Goal: Information Seeking & Learning: Understand process/instructions

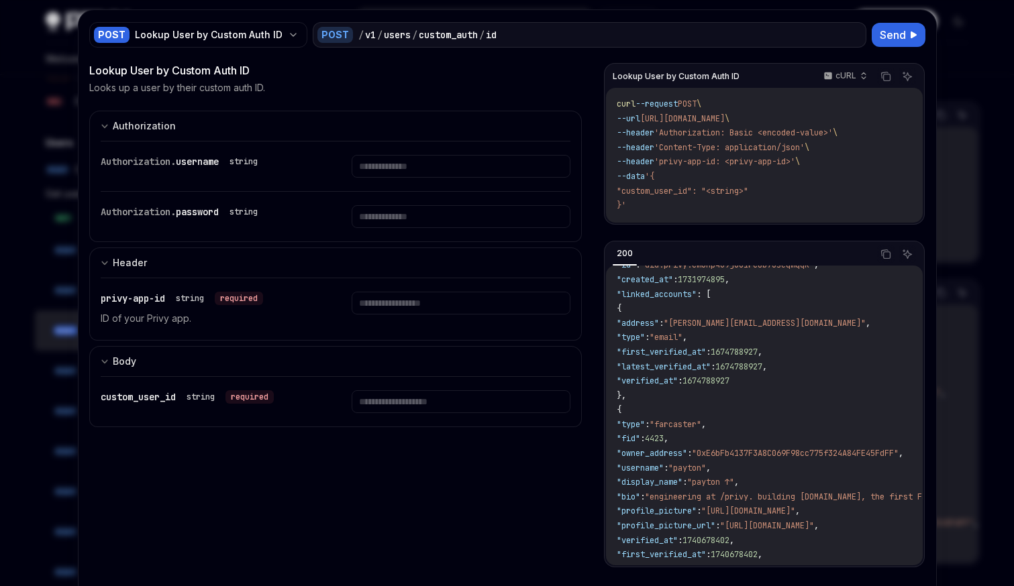
scroll to position [21, 0]
click at [981, 147] on div at bounding box center [507, 293] width 1014 height 586
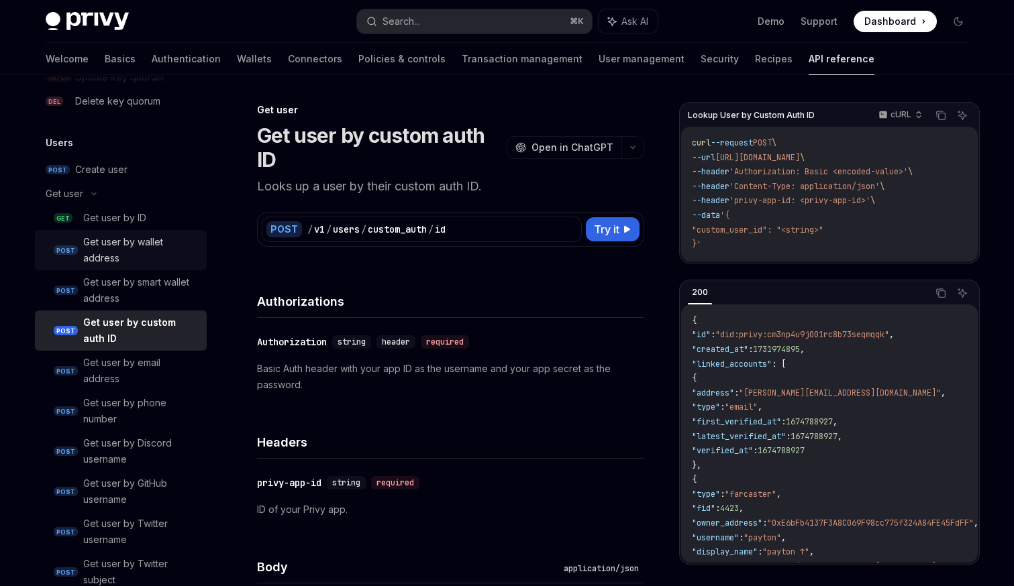
click at [146, 238] on div "Get user by wallet address" at bounding box center [140, 250] width 115 height 32
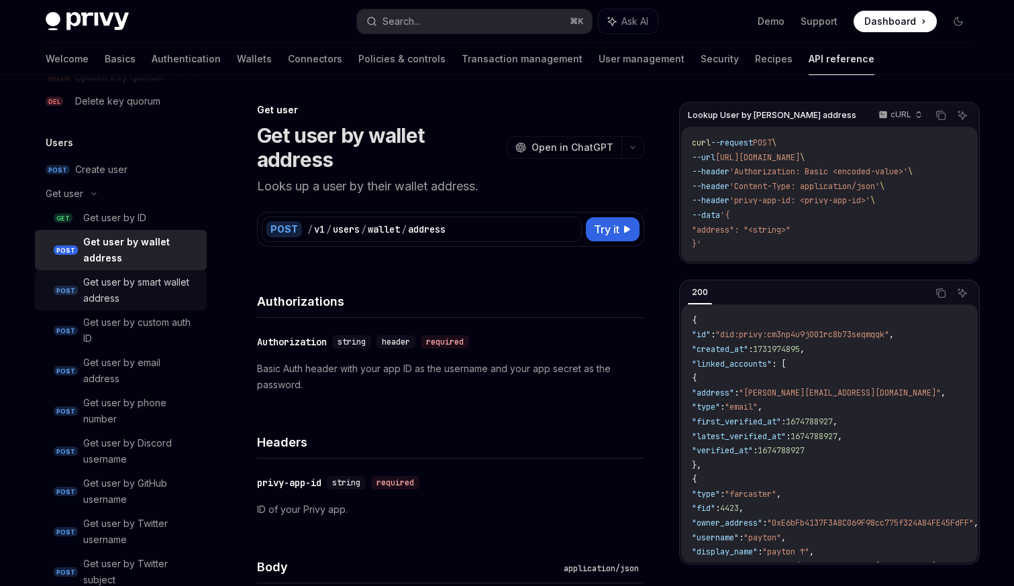
click at [166, 296] on div "Get user by smart wallet address" at bounding box center [140, 290] width 115 height 32
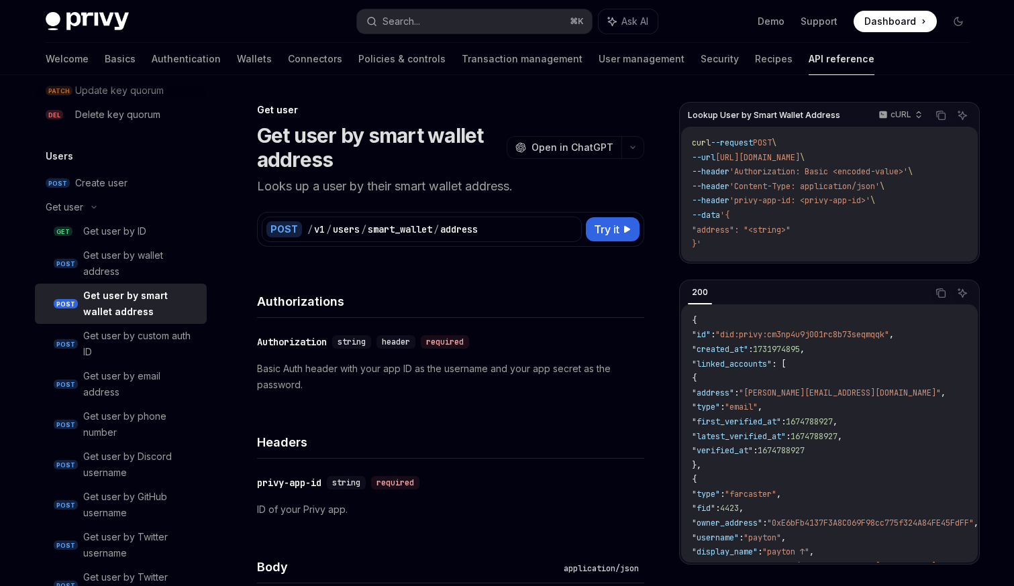
scroll to position [1042, 0]
click at [137, 240] on link "GET Get user by ID" at bounding box center [121, 232] width 172 height 24
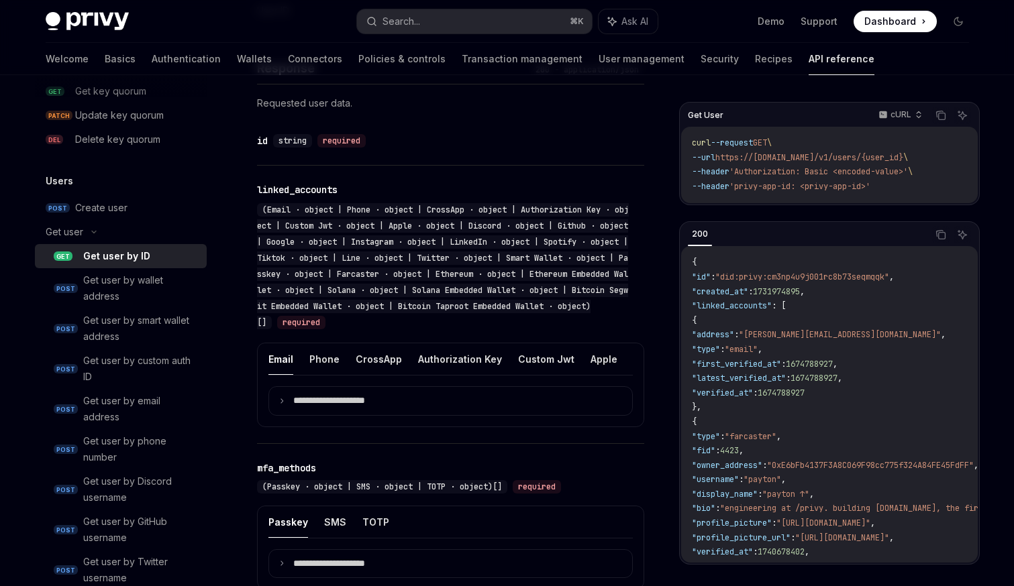
scroll to position [601, 0]
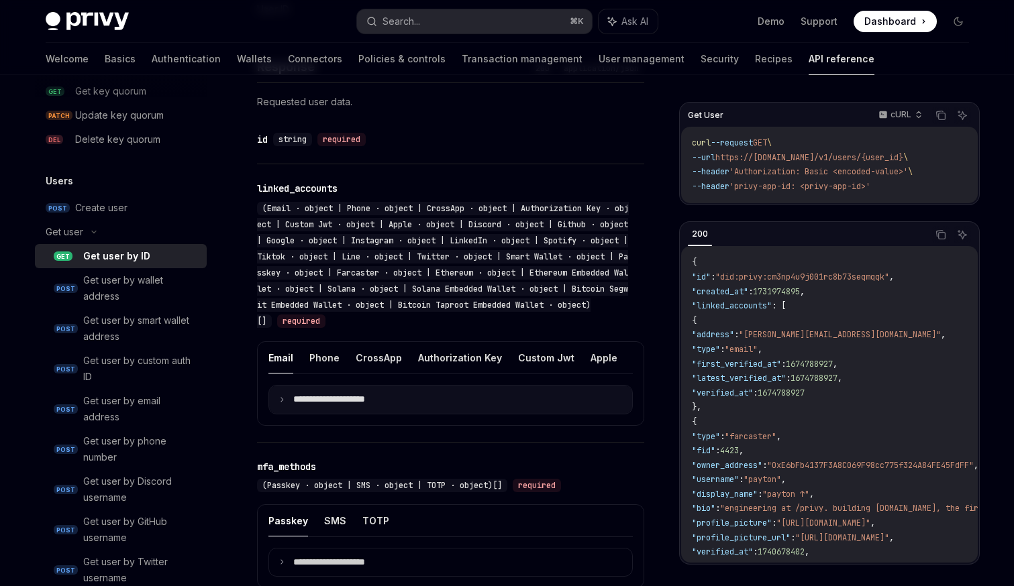
click at [398, 400] on summary "**********" at bounding box center [450, 400] width 363 height 28
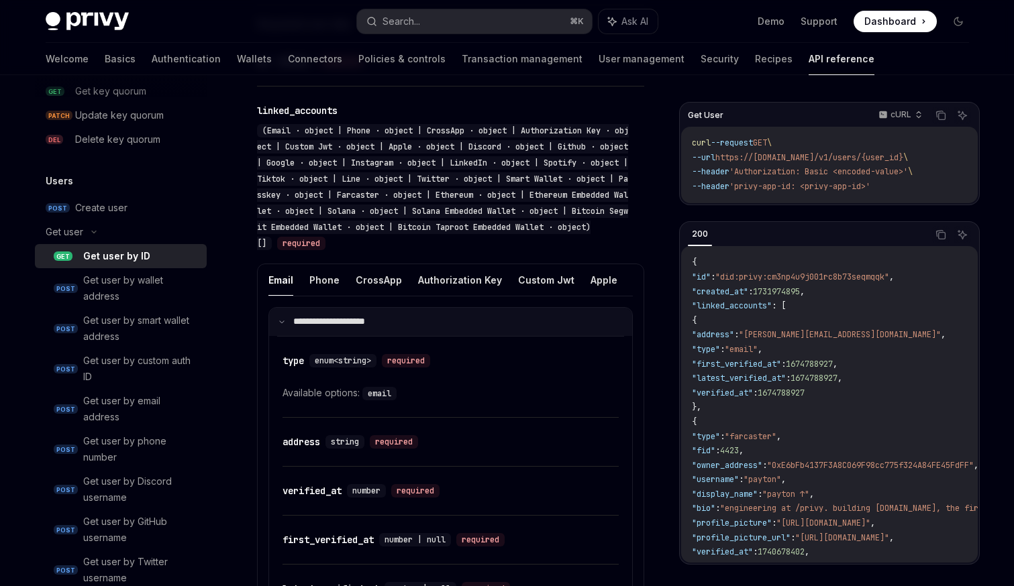
scroll to position [683, 0]
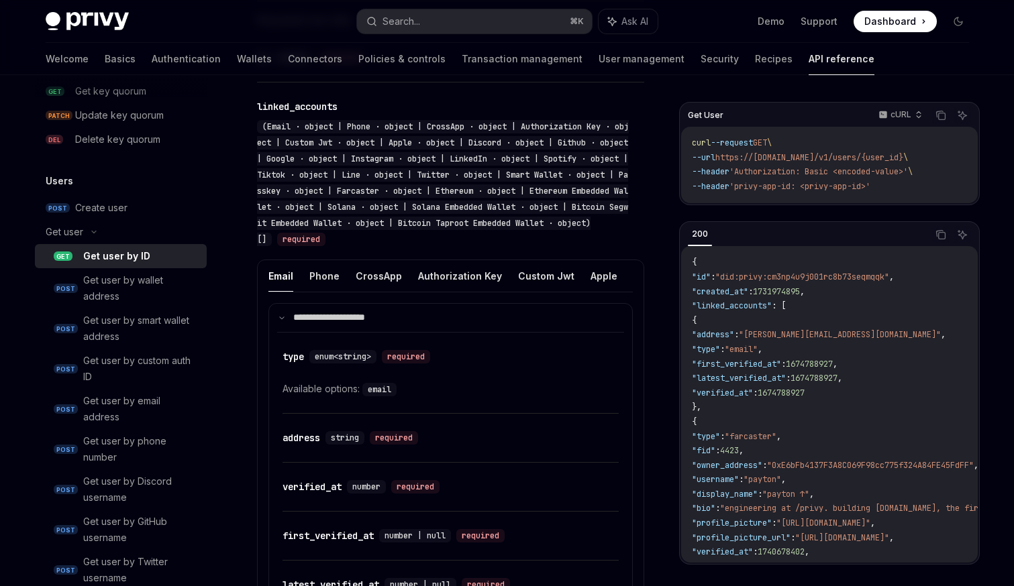
click at [392, 298] on div "Email Phone CrossApp Authorization Key Custom Jwt Apple Discord Github Google I…" at bounding box center [450, 281] width 364 height 43
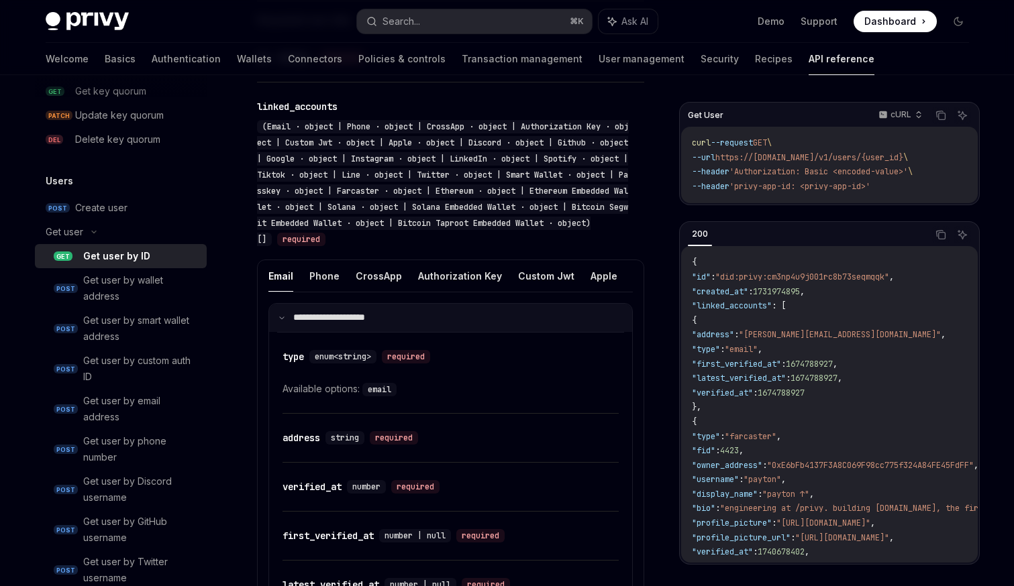
click at [392, 307] on summary "**********" at bounding box center [450, 318] width 363 height 28
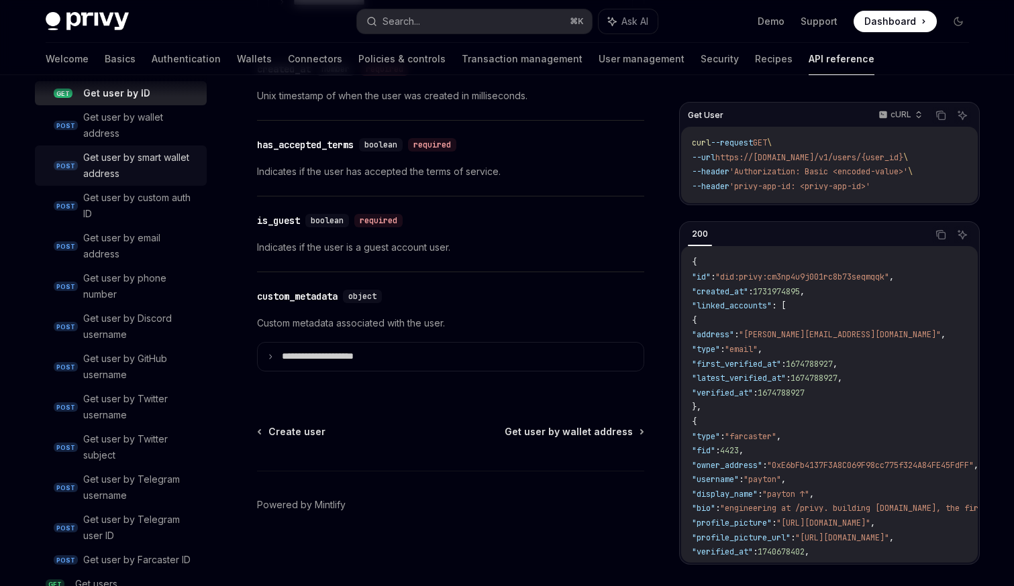
scroll to position [1315, 0]
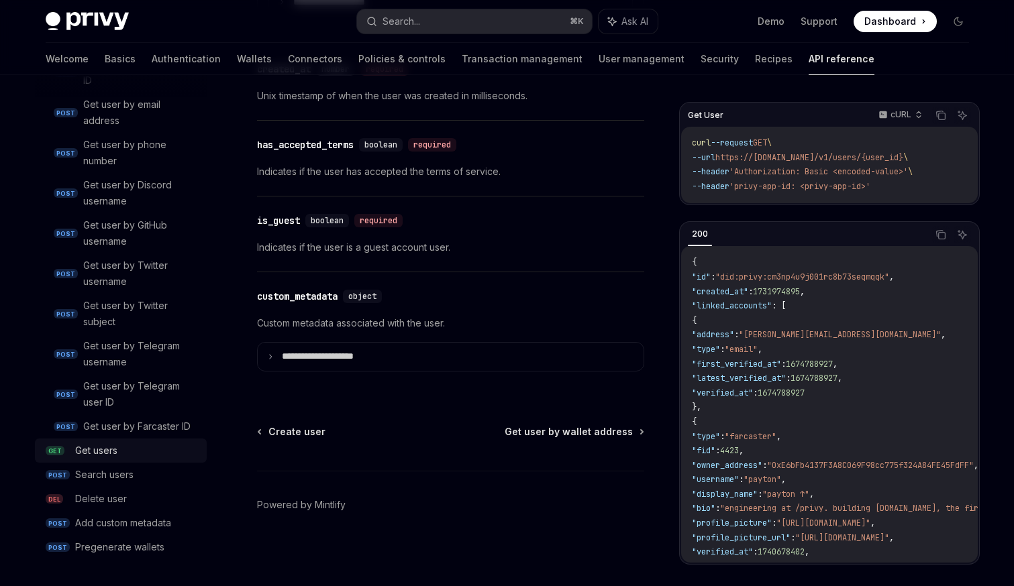
click at [127, 450] on div "Get users" at bounding box center [136, 451] width 123 height 16
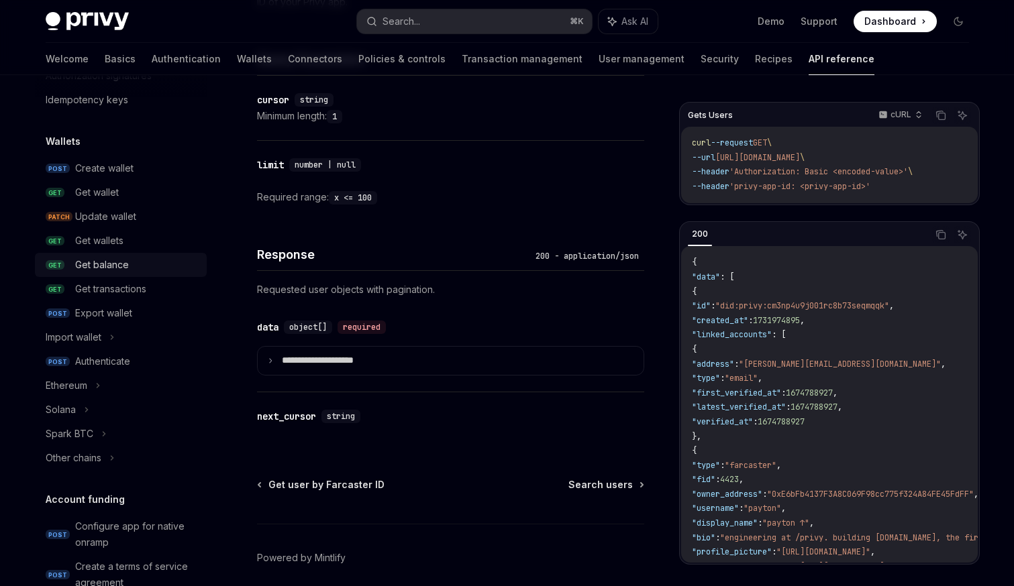
scroll to position [81, 0]
click at [139, 368] on link "POST Authenticate" at bounding box center [121, 360] width 172 height 24
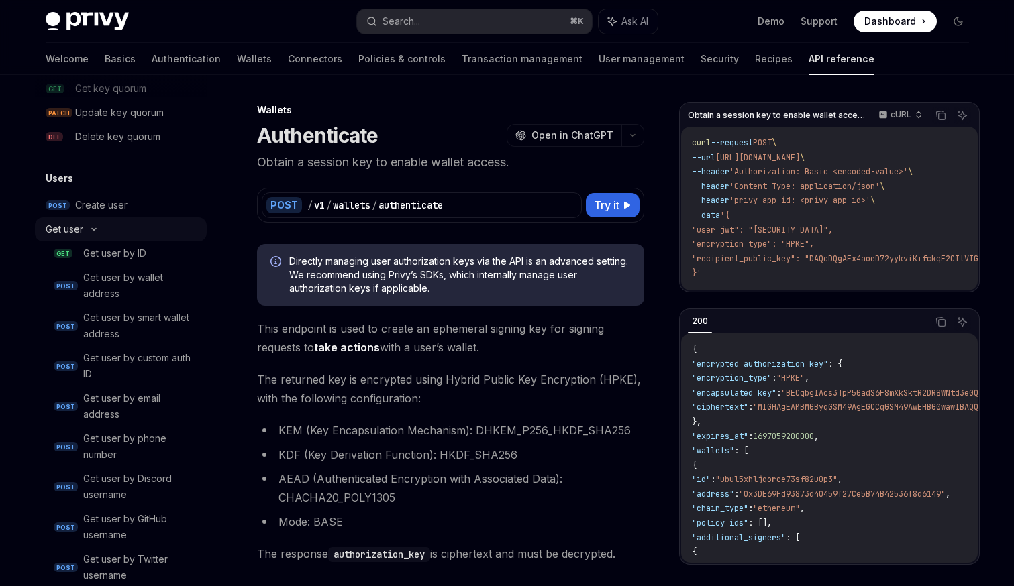
click at [75, 231] on div "Get user" at bounding box center [65, 229] width 38 height 16
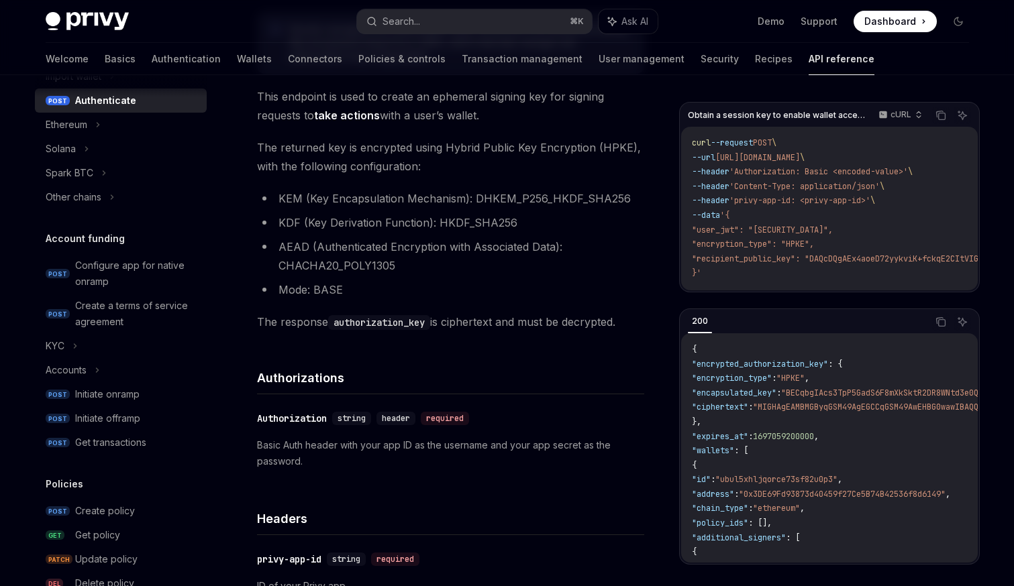
scroll to position [339, 0]
click at [68, 351] on div "KYC" at bounding box center [121, 347] width 172 height 24
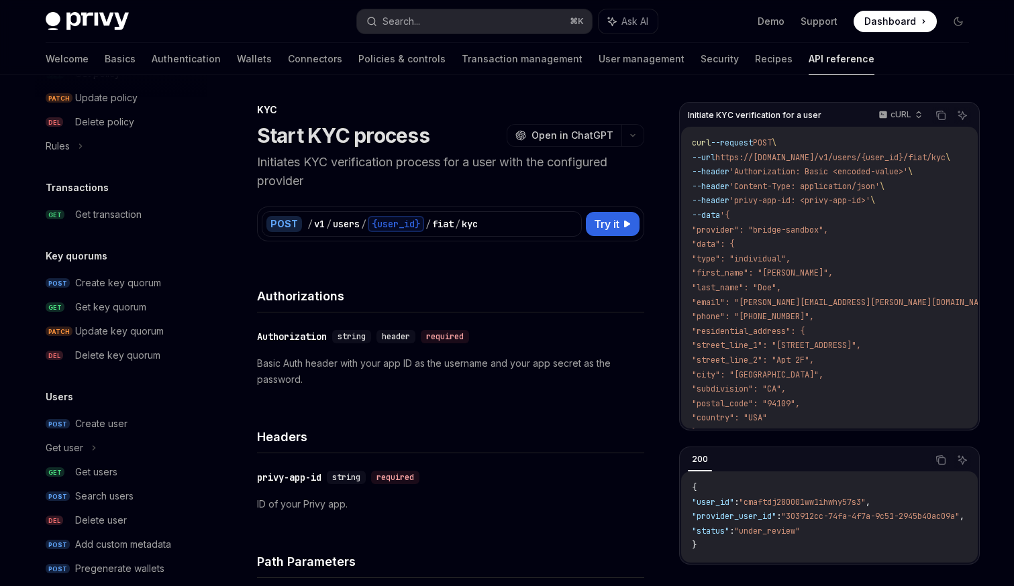
scroll to position [896, 0]
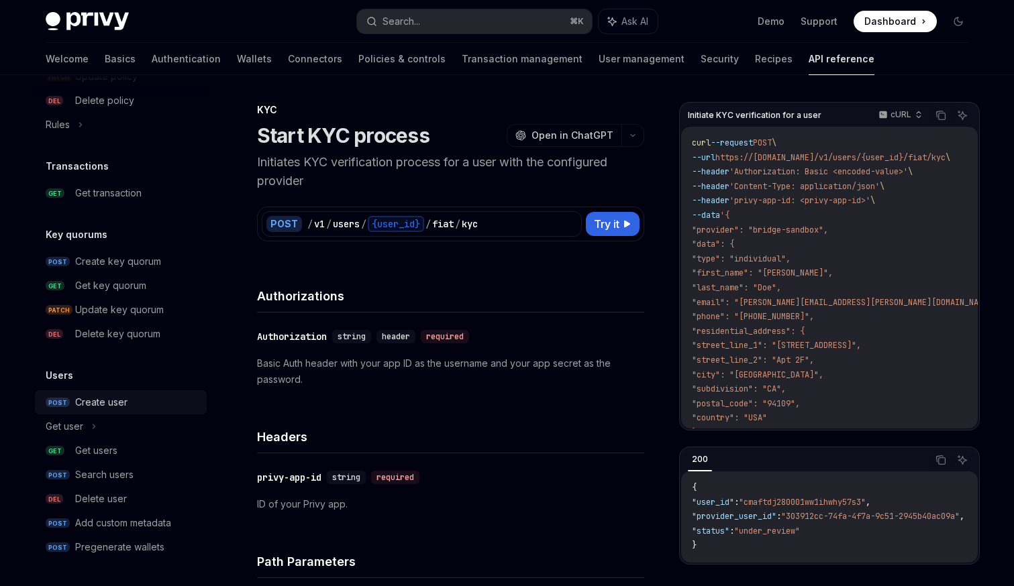
click at [142, 405] on div "Create user" at bounding box center [136, 402] width 123 height 16
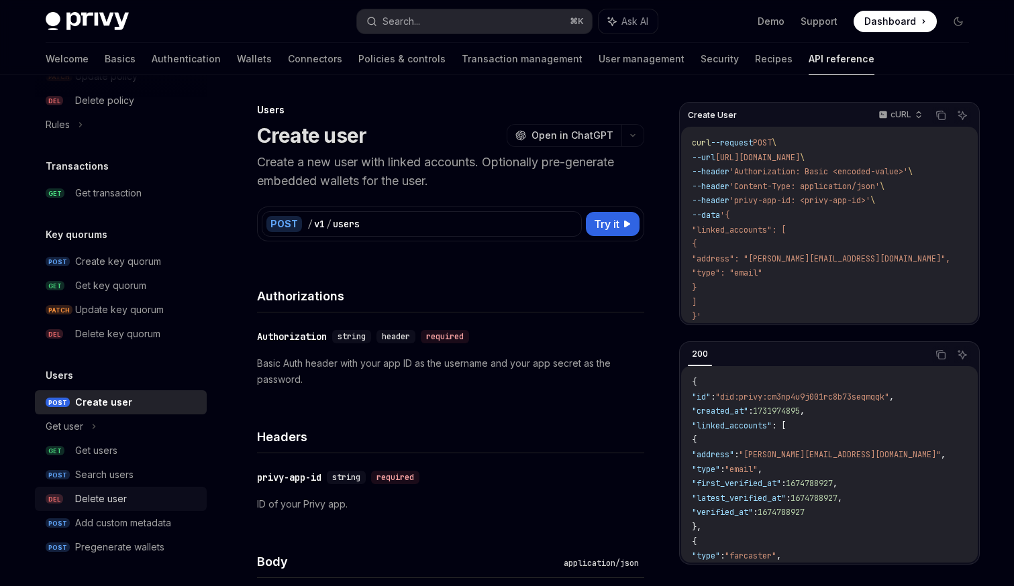
click at [131, 494] on div "Delete user" at bounding box center [136, 499] width 123 height 16
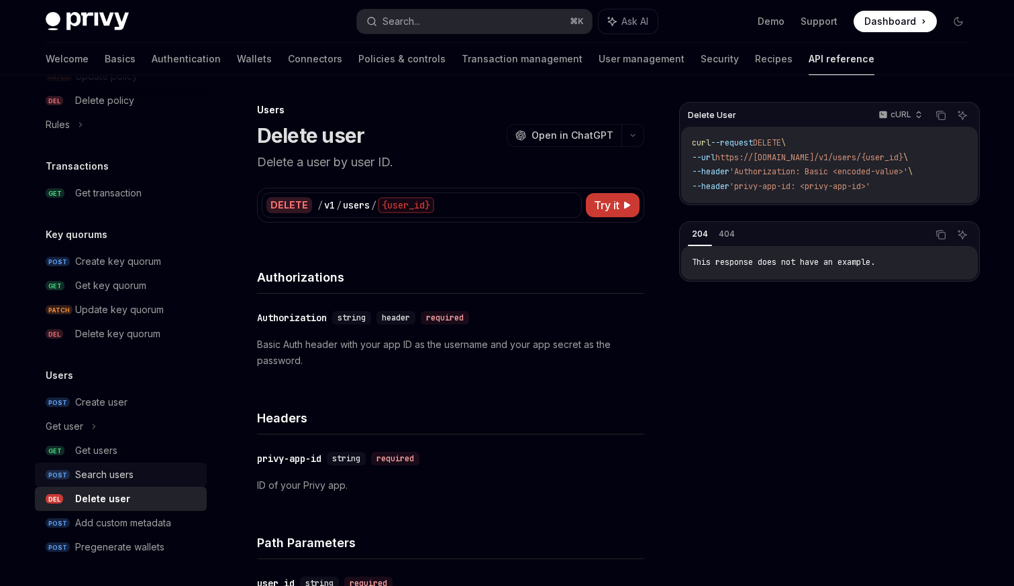
click at [130, 480] on div "Search users" at bounding box center [104, 475] width 58 height 16
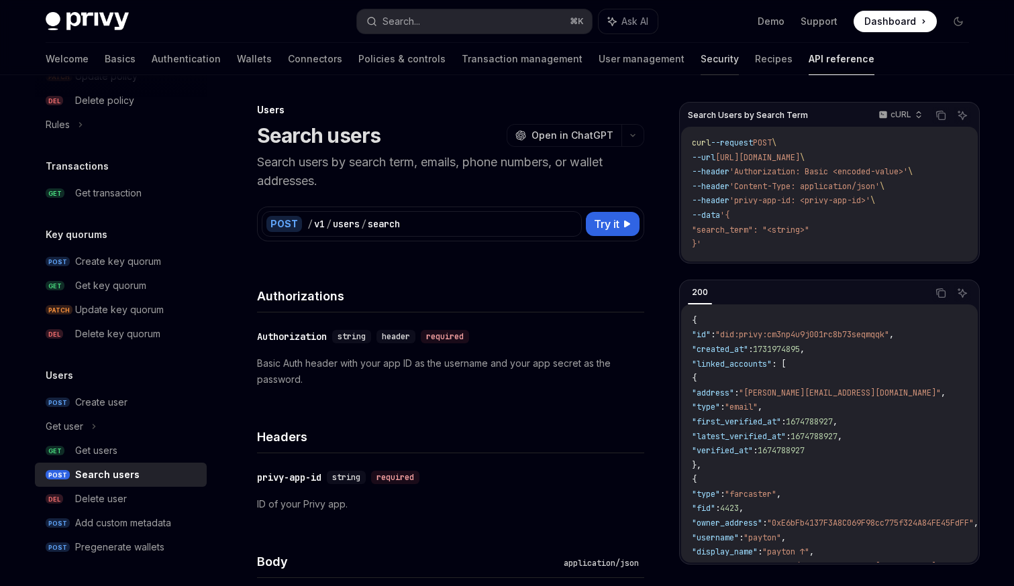
click at [700, 66] on link "Security" at bounding box center [719, 59] width 38 height 32
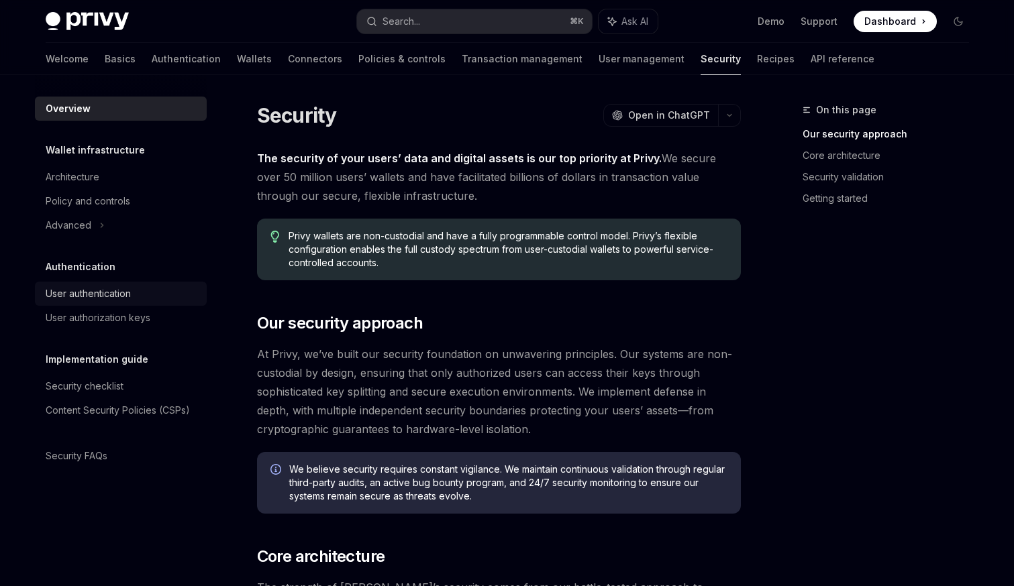
click at [113, 288] on div "User authentication" at bounding box center [88, 294] width 85 height 16
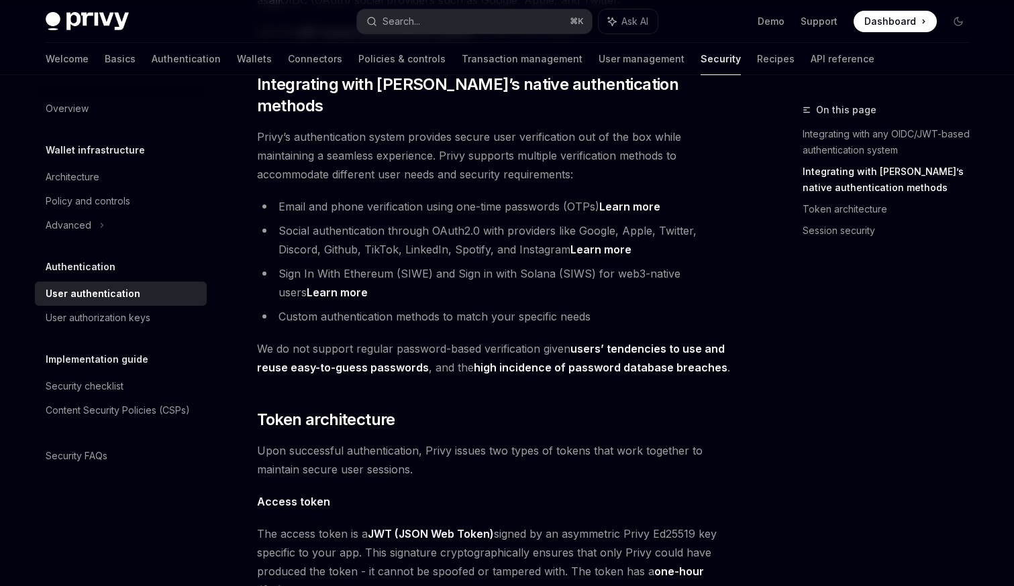
scroll to position [398, 0]
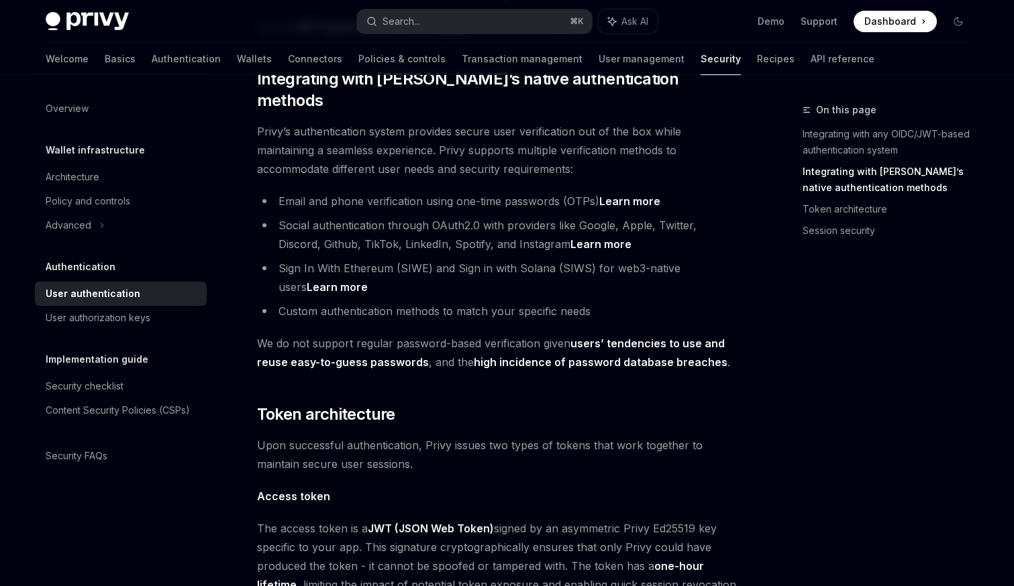
click at [570, 237] on link "Learn more" at bounding box center [600, 244] width 61 height 14
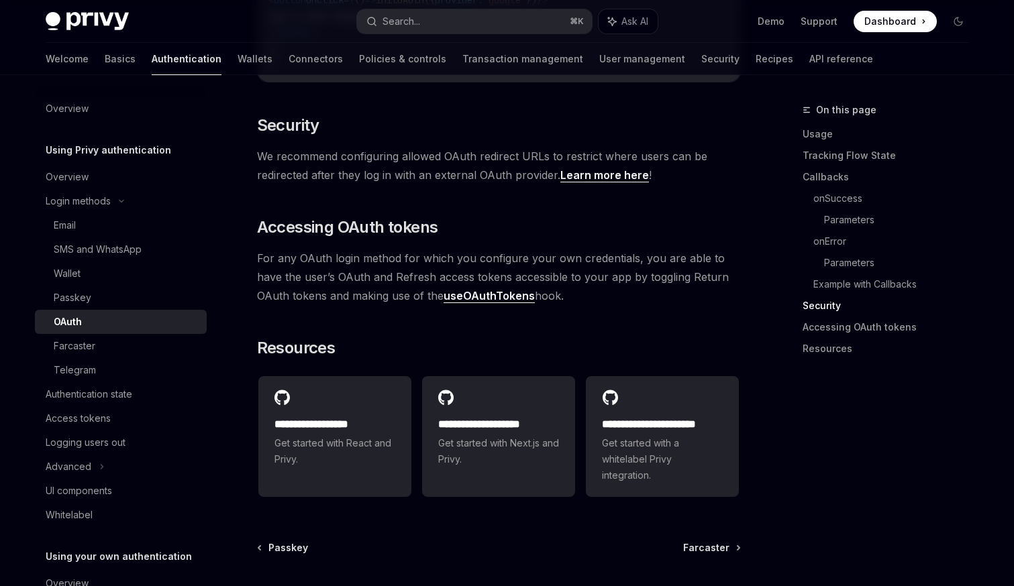
scroll to position [2765, 0]
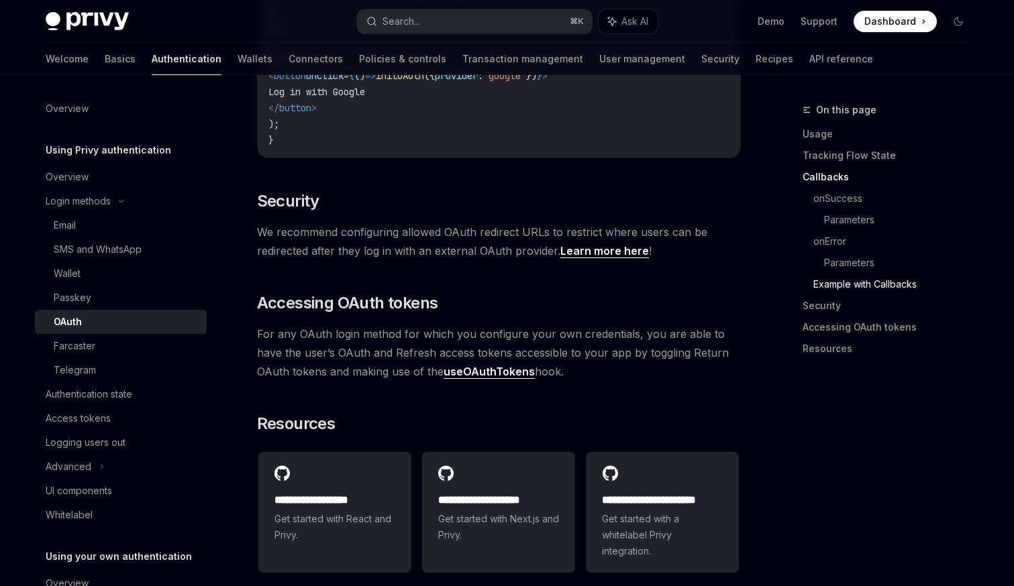
click at [125, 327] on div "OAuth" at bounding box center [126, 322] width 145 height 16
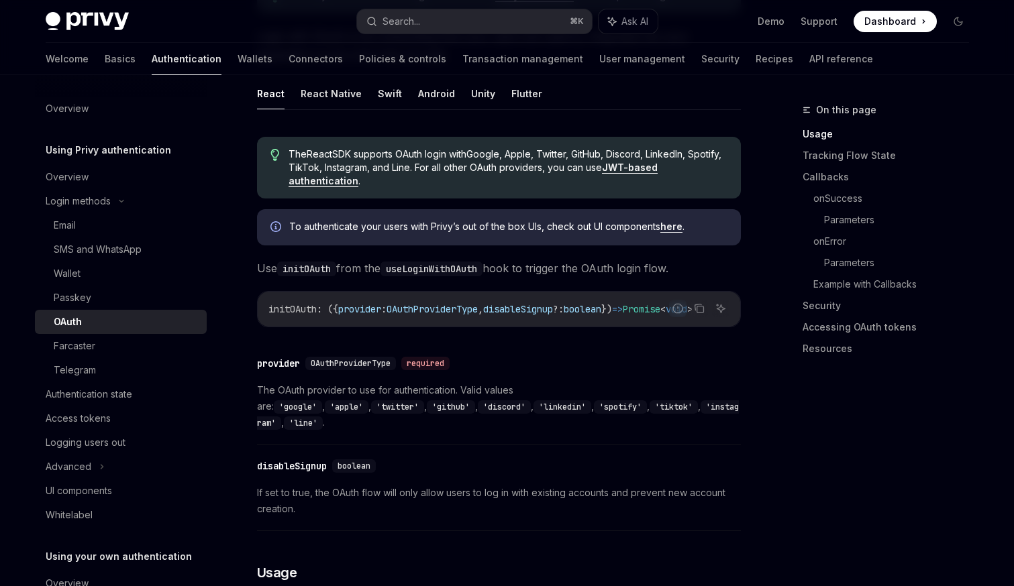
scroll to position [0, 0]
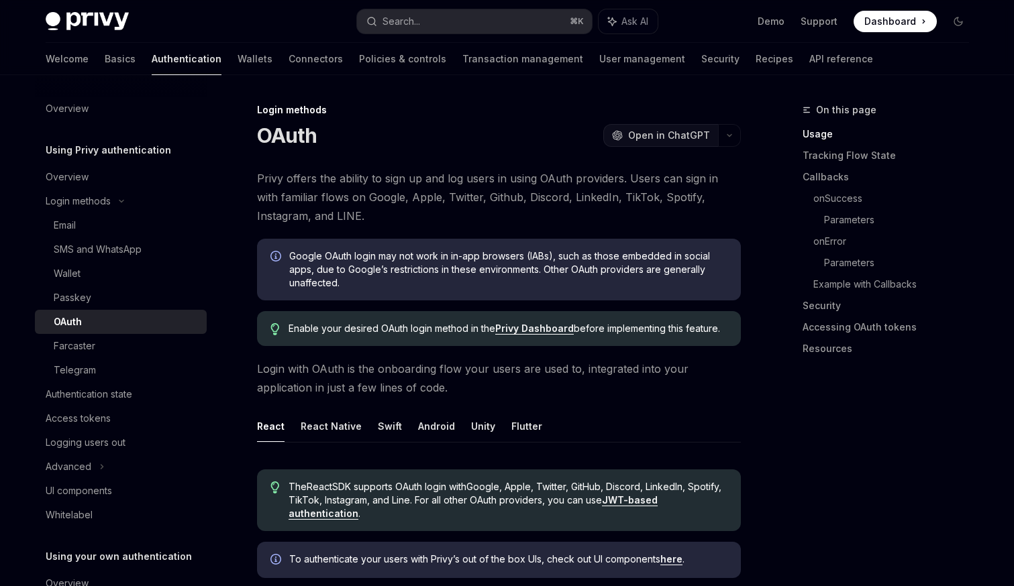
click at [673, 142] on button "OpenAI Open in ChatGPT" at bounding box center [660, 135] width 115 height 23
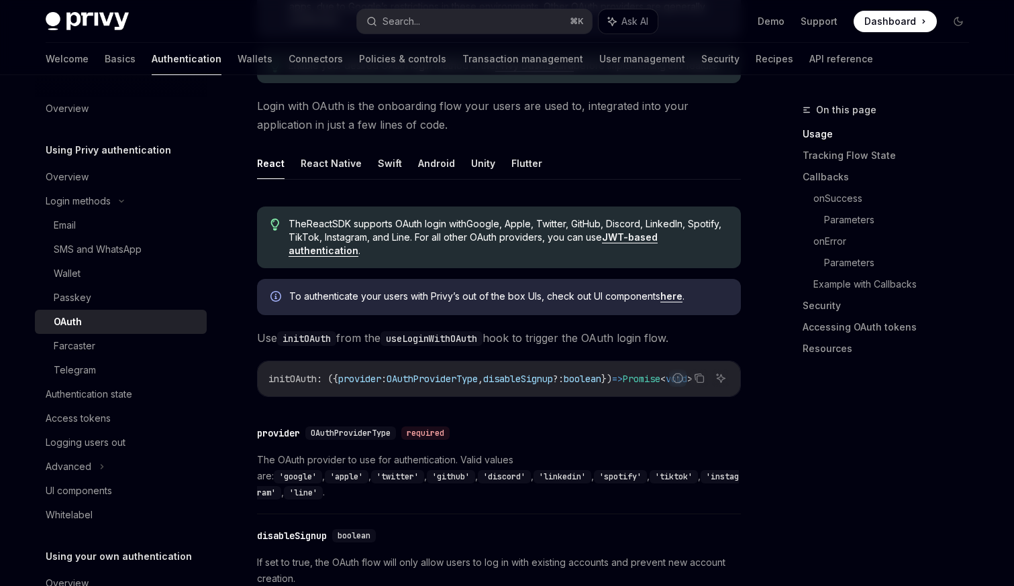
scroll to position [256, 0]
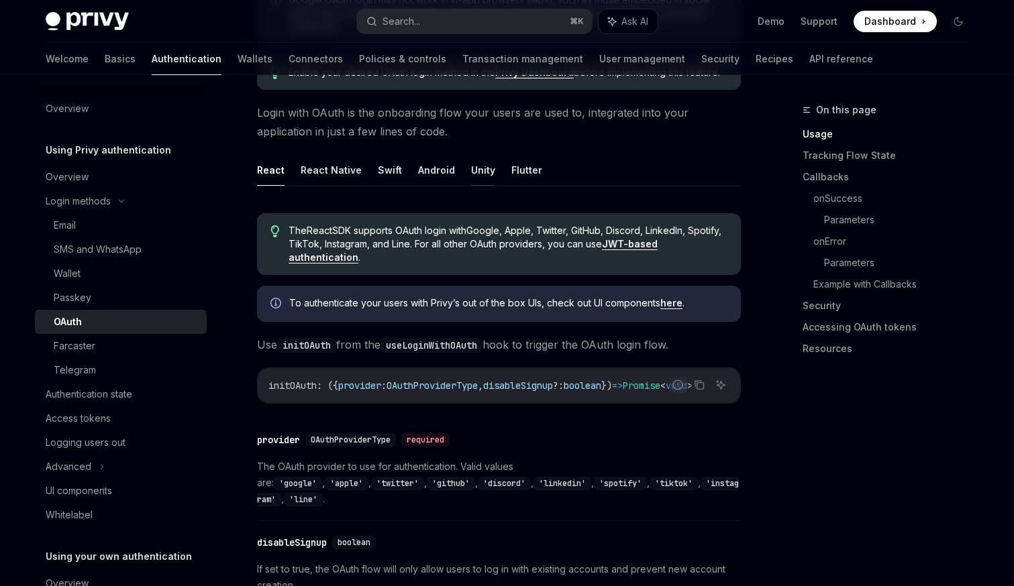
click at [471, 161] on button "Unity" at bounding box center [483, 170] width 24 height 32
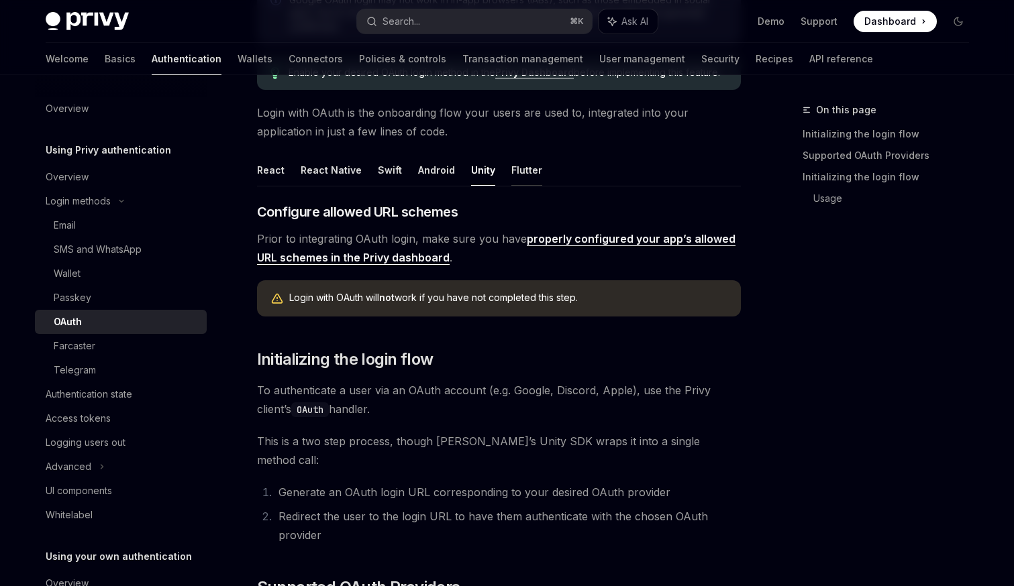
click at [523, 170] on button "Flutter" at bounding box center [526, 170] width 31 height 32
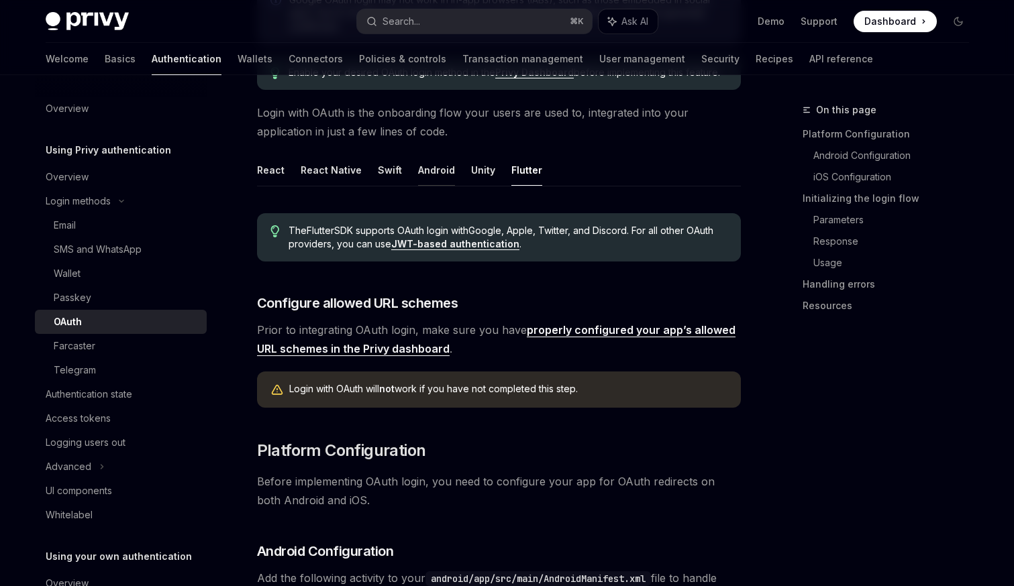
click at [419, 184] on button "Android" at bounding box center [436, 170] width 37 height 32
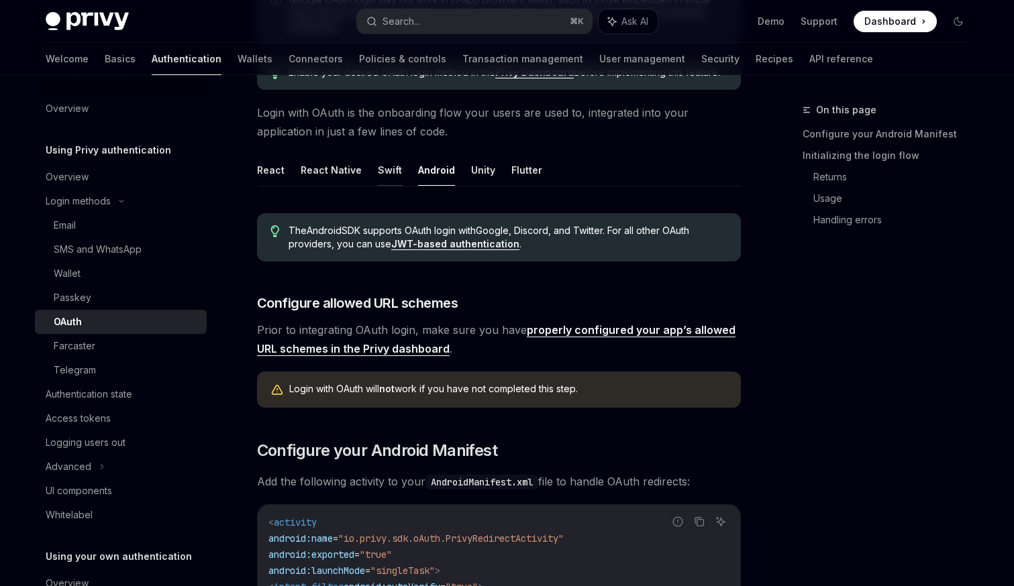
click at [378, 179] on button "Swift" at bounding box center [390, 170] width 24 height 32
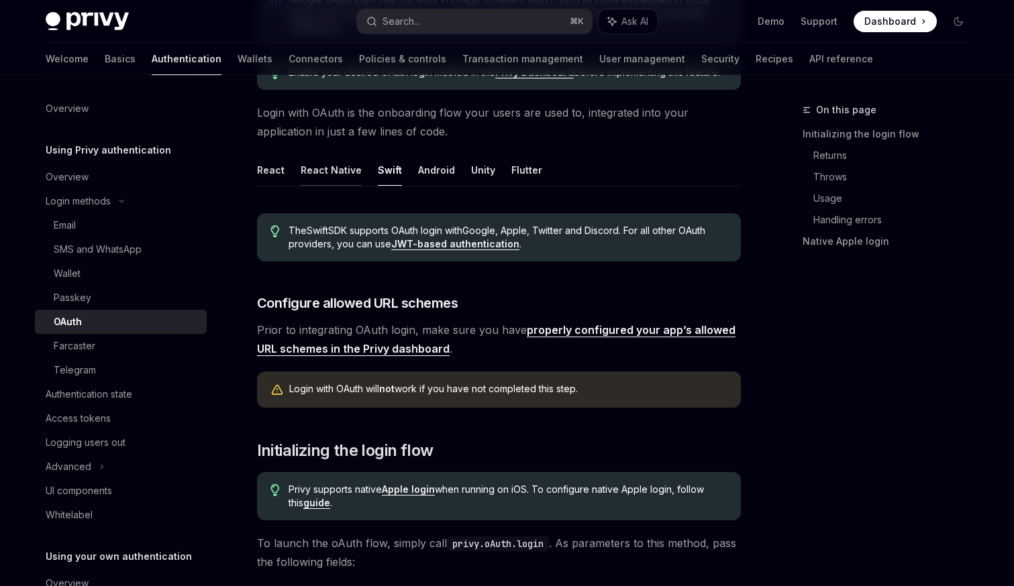
click at [339, 173] on button "React Native" at bounding box center [331, 170] width 61 height 32
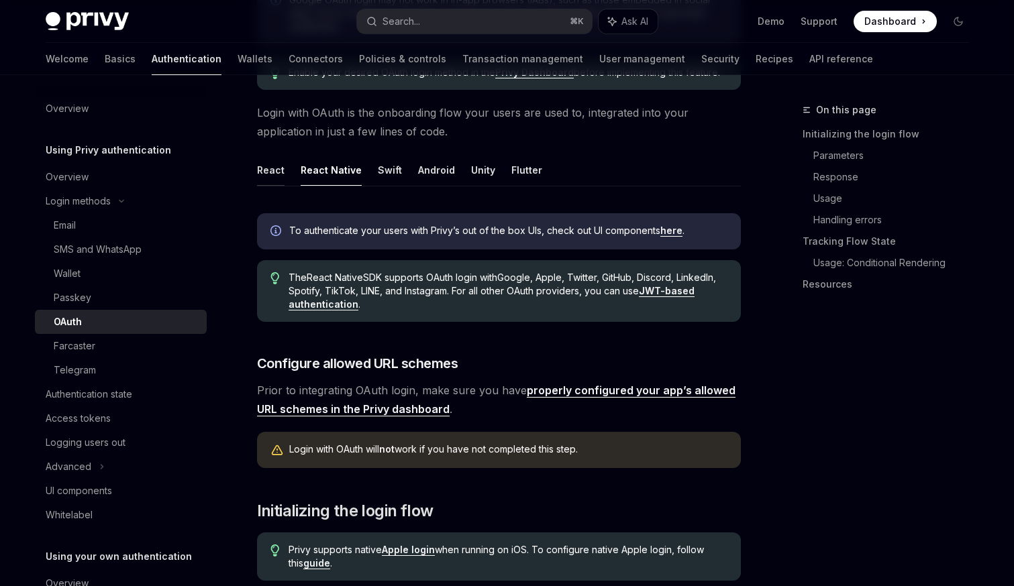
click at [278, 174] on button "React" at bounding box center [271, 170] width 28 height 32
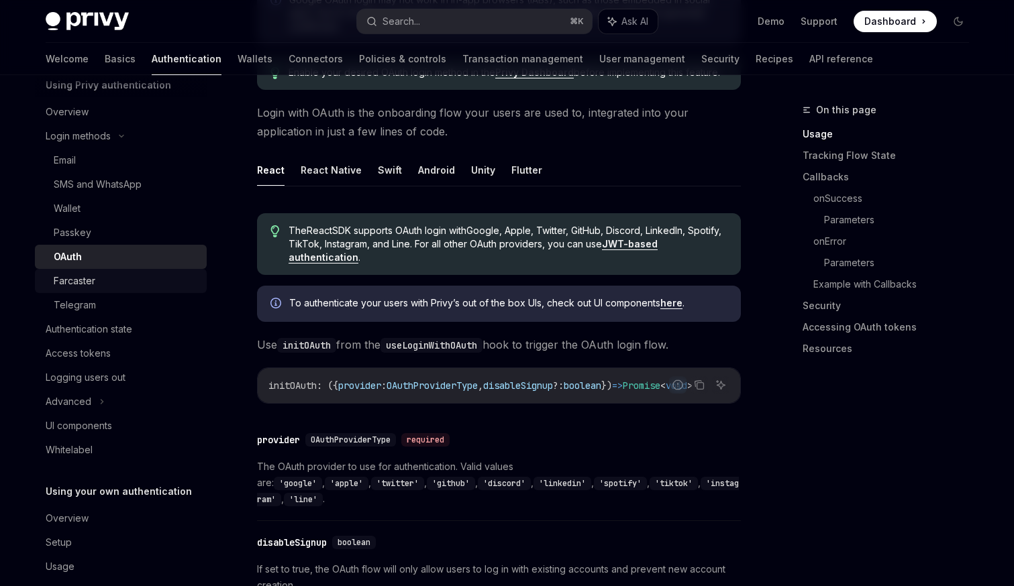
scroll to position [85, 0]
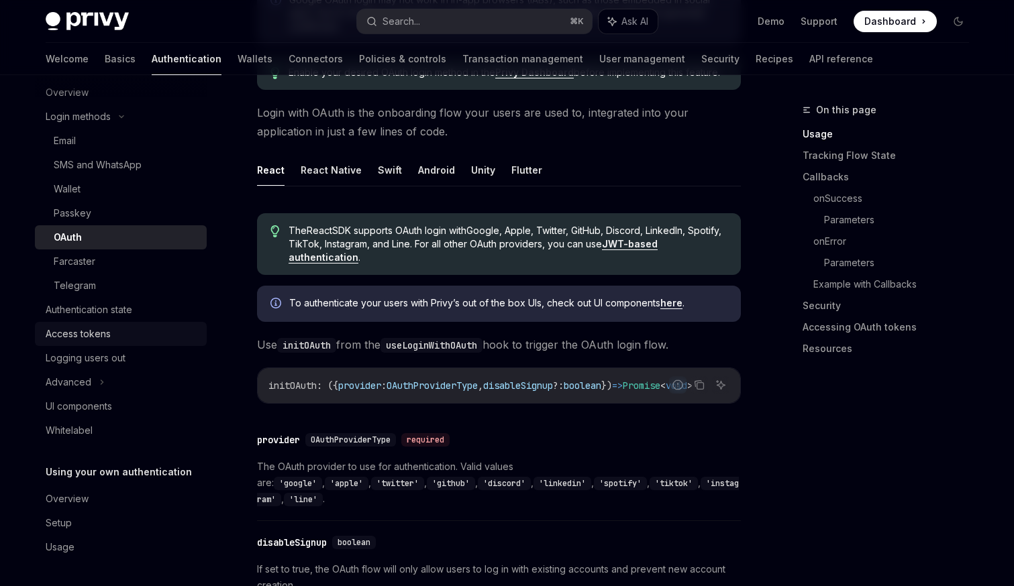
click at [129, 342] on link "Access tokens" at bounding box center [121, 334] width 172 height 24
type textarea "*"
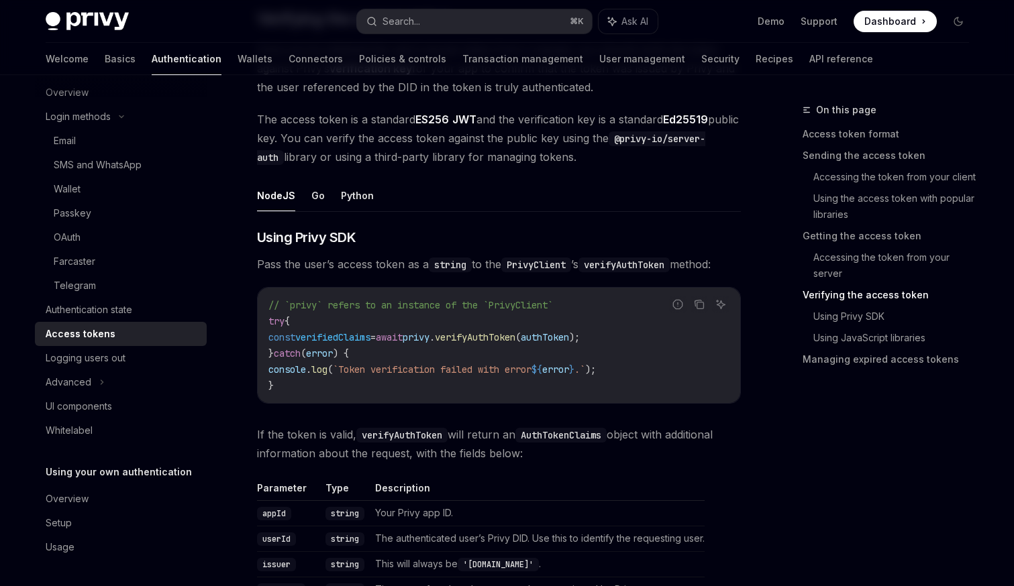
scroll to position [2041, 0]
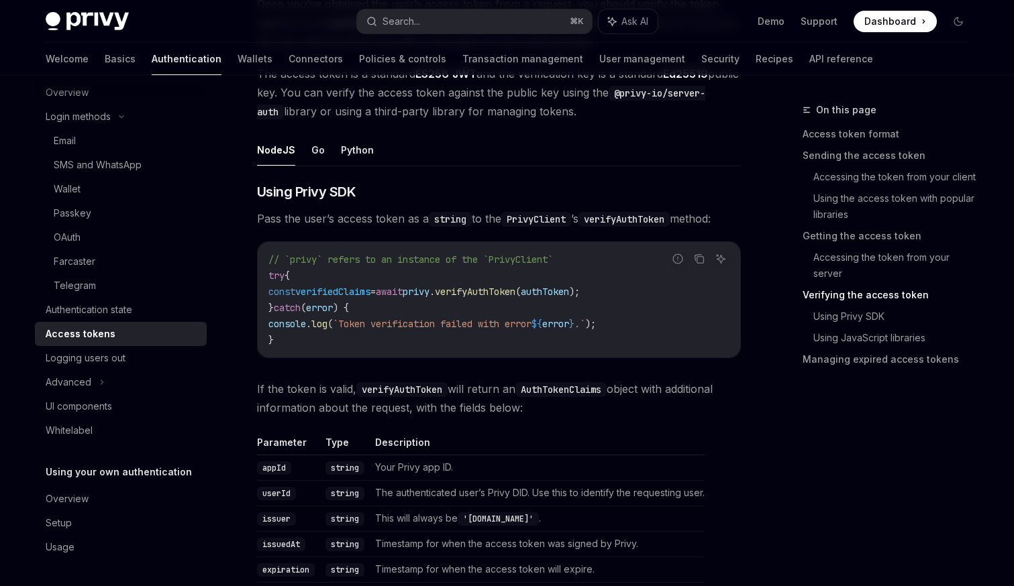
click at [515, 288] on span "verifyAuthToken" at bounding box center [475, 292] width 80 height 12
click at [515, 294] on span "verifyAuthToken" at bounding box center [475, 292] width 80 height 12
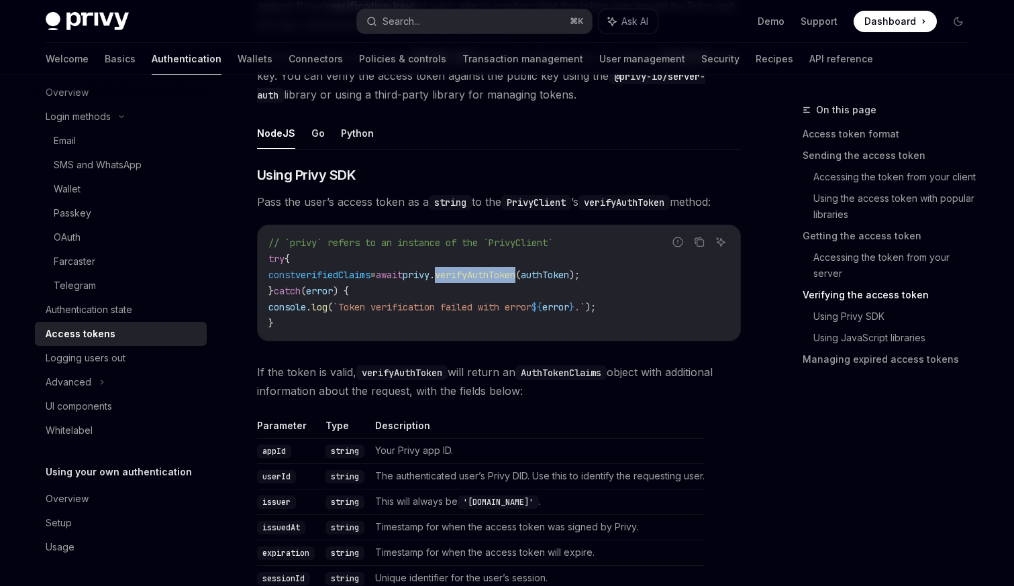
scroll to position [2061, 0]
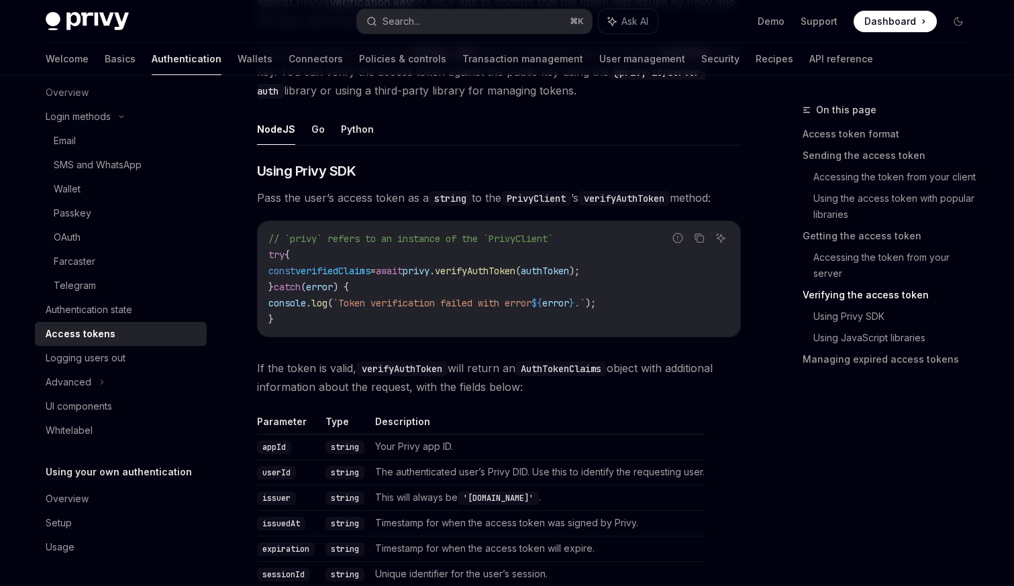
click at [370, 269] on span "verifiedClaims" at bounding box center [332, 271] width 75 height 12
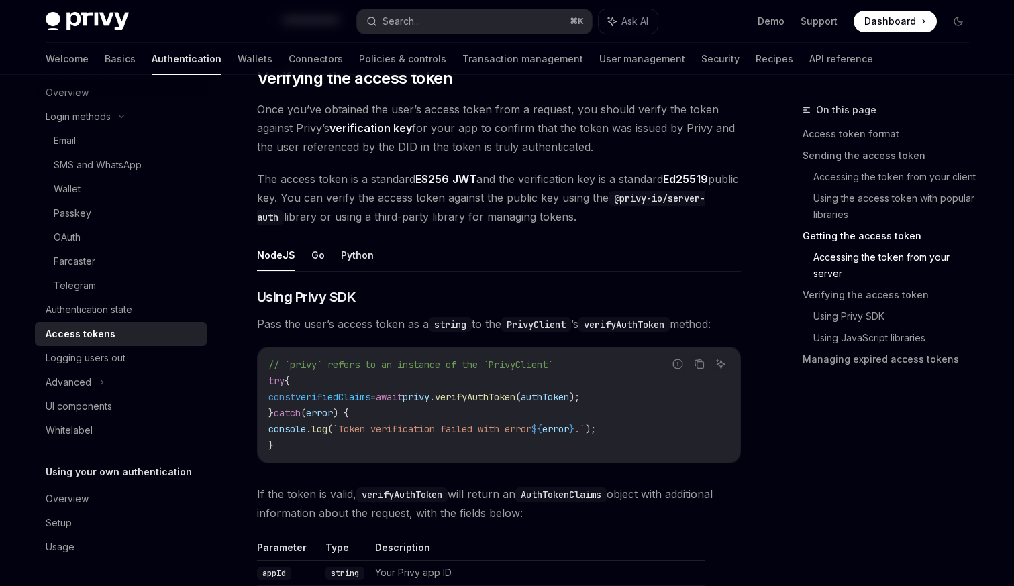
scroll to position [1936, 0]
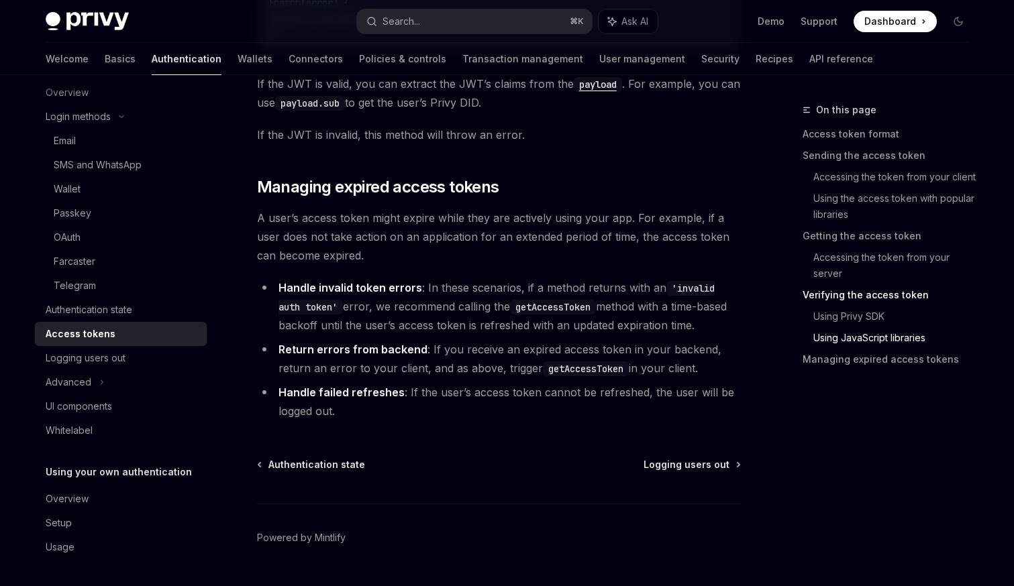
scroll to position [3493, 0]
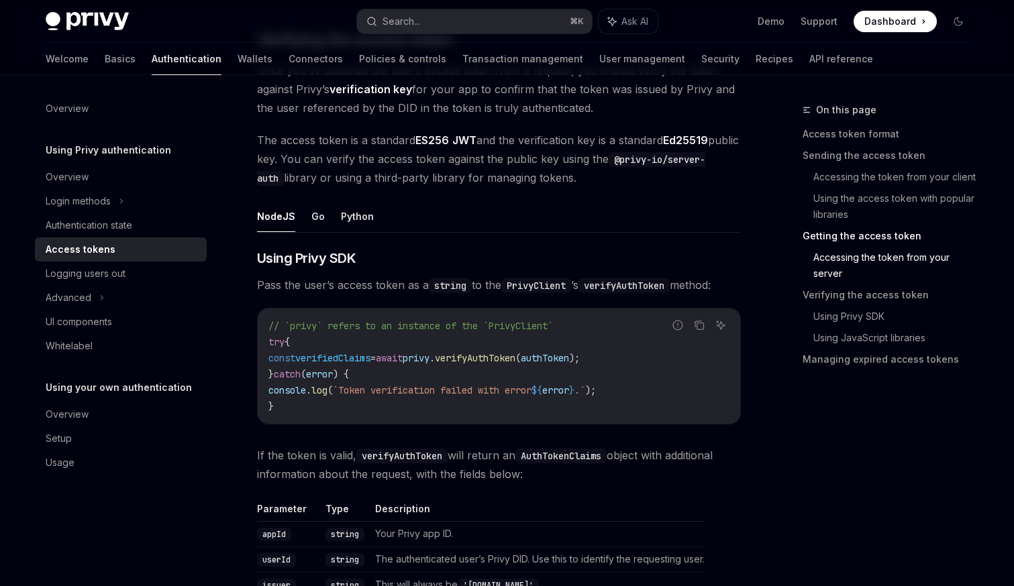
scroll to position [2060, 0]
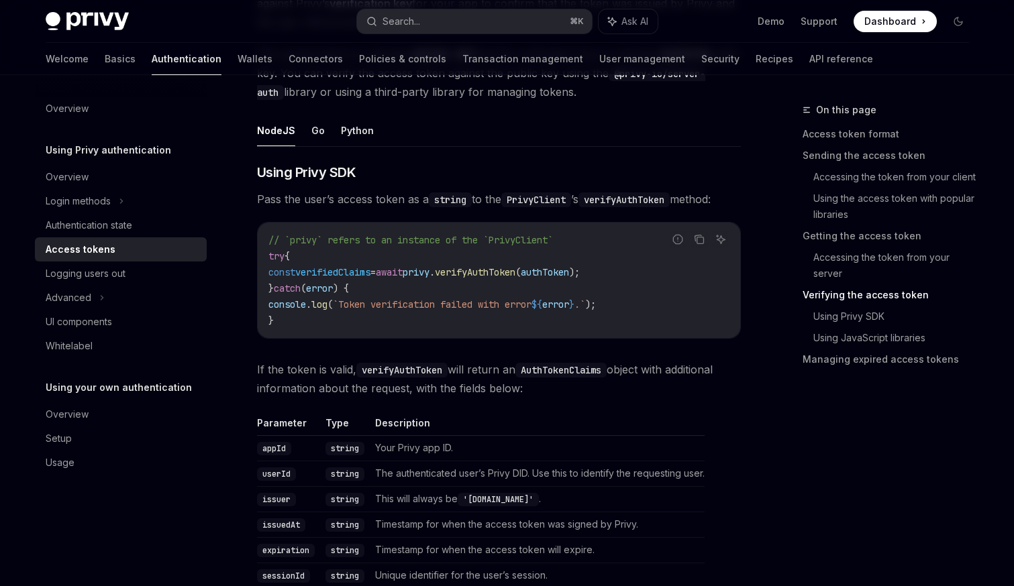
click at [515, 268] on span "verifyAuthToken" at bounding box center [475, 272] width 80 height 12
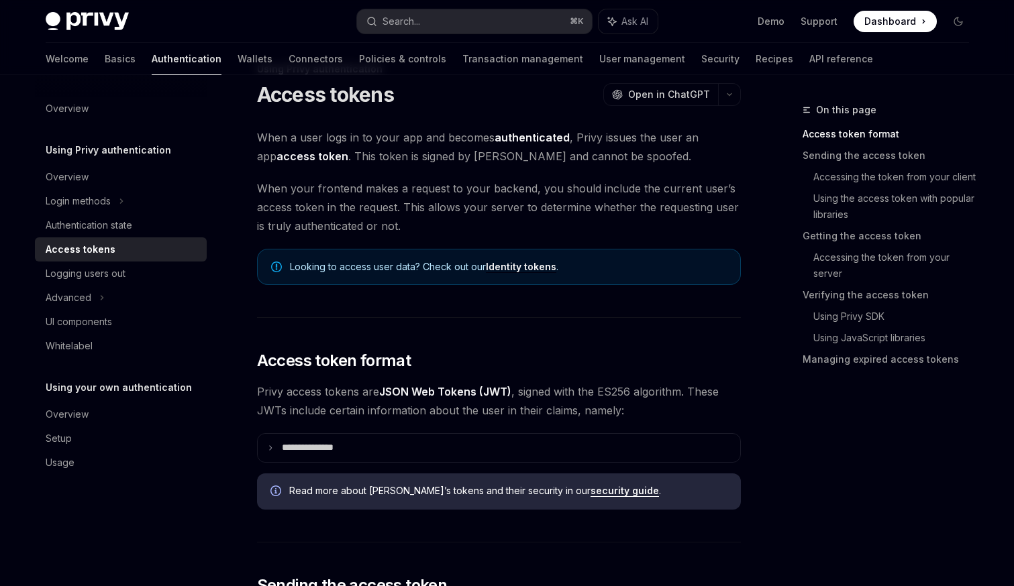
scroll to position [0, 0]
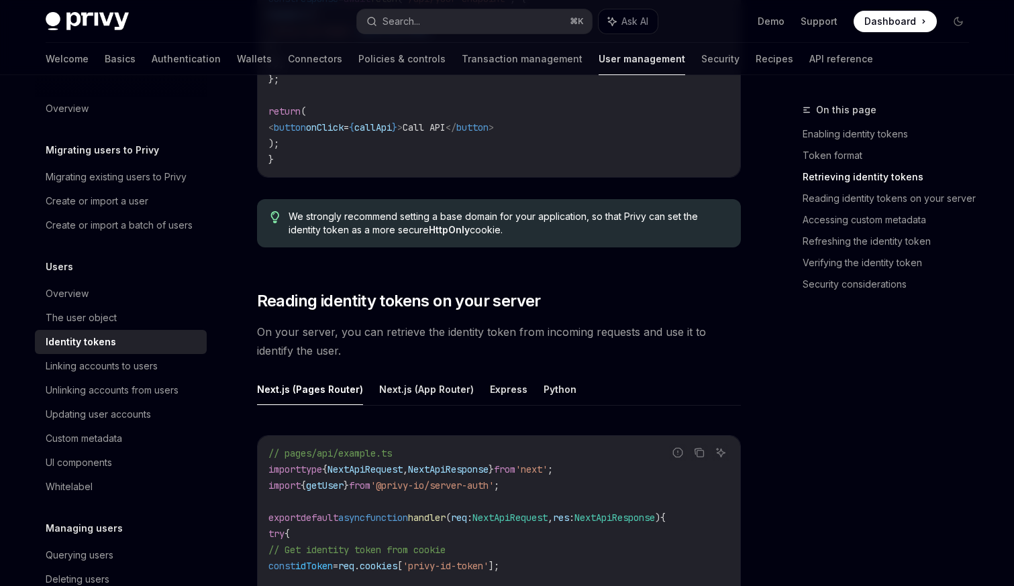
scroll to position [1553, 0]
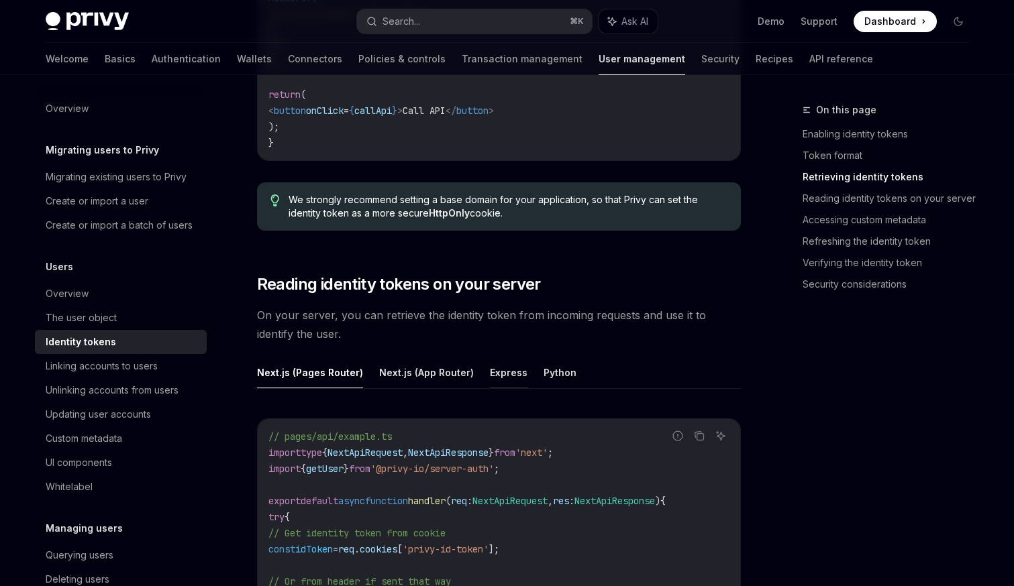
click at [506, 362] on button "Express" at bounding box center [509, 373] width 38 height 32
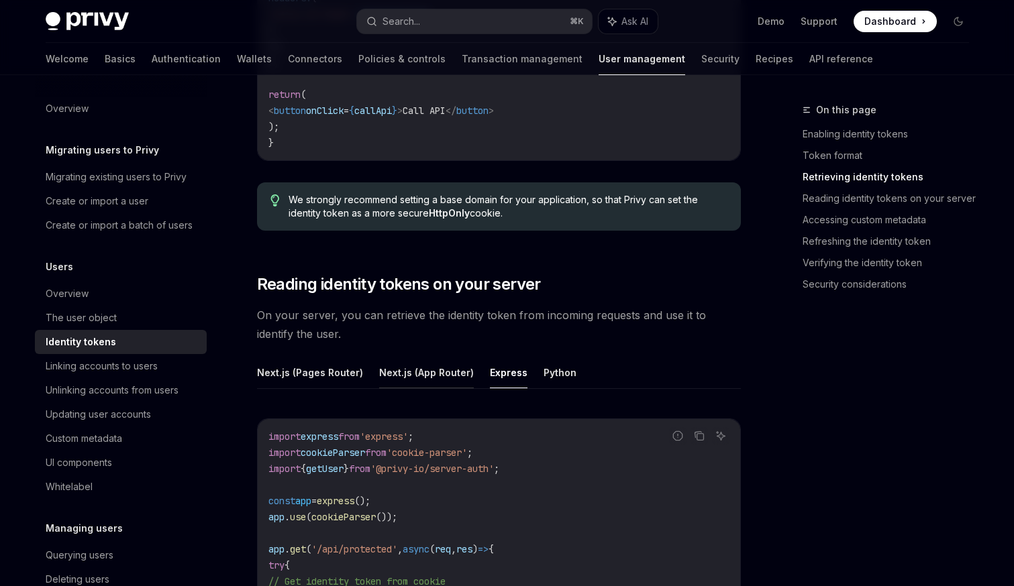
click at [441, 378] on button "Next.js (App Router)" at bounding box center [426, 373] width 95 height 32
type textarea "*"
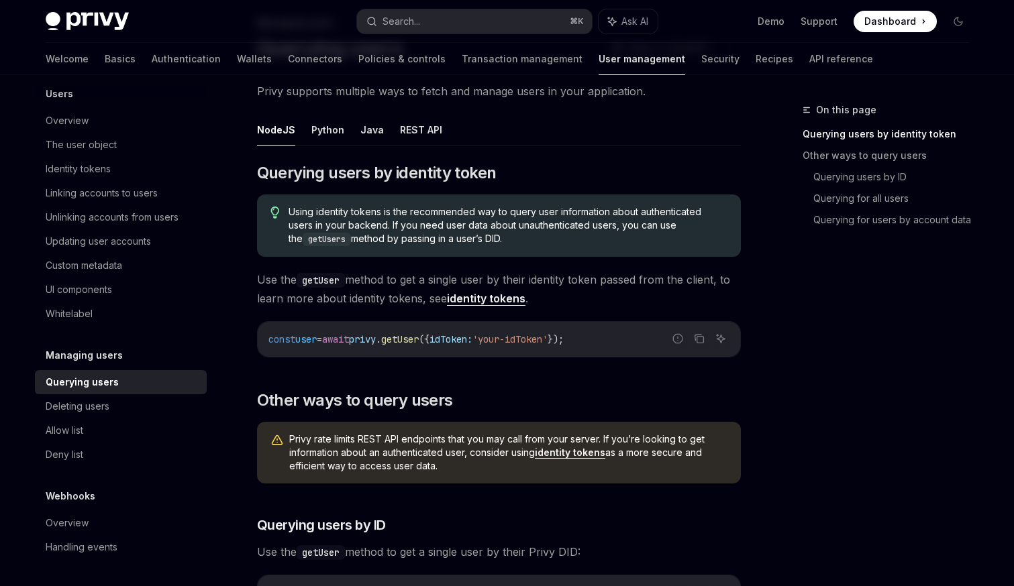
scroll to position [100, 0]
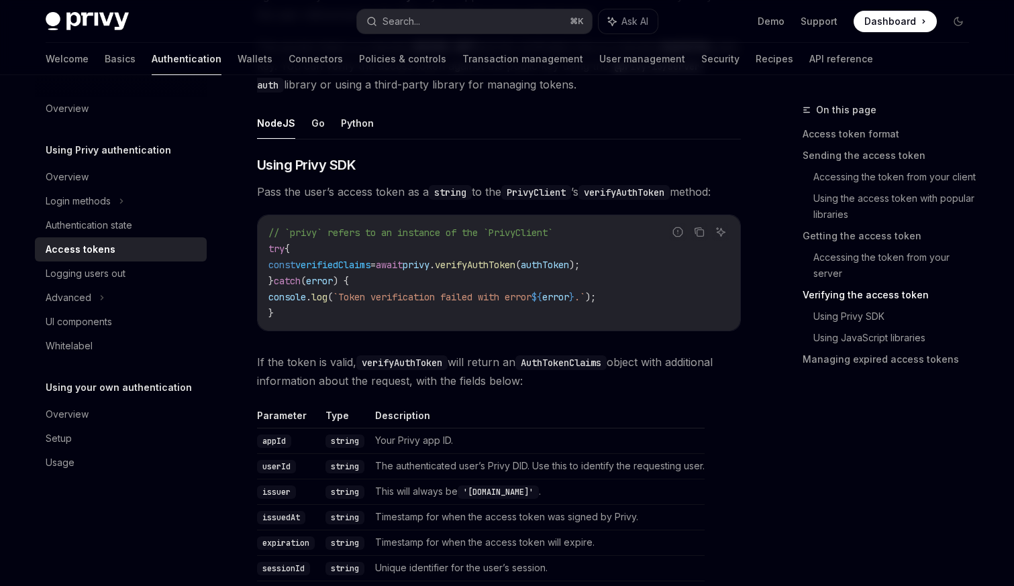
scroll to position [2066, 0]
click at [540, 195] on code "PrivyClient" at bounding box center [536, 193] width 70 height 15
click at [600, 197] on code "verifyAuthToken" at bounding box center [623, 193] width 91 height 15
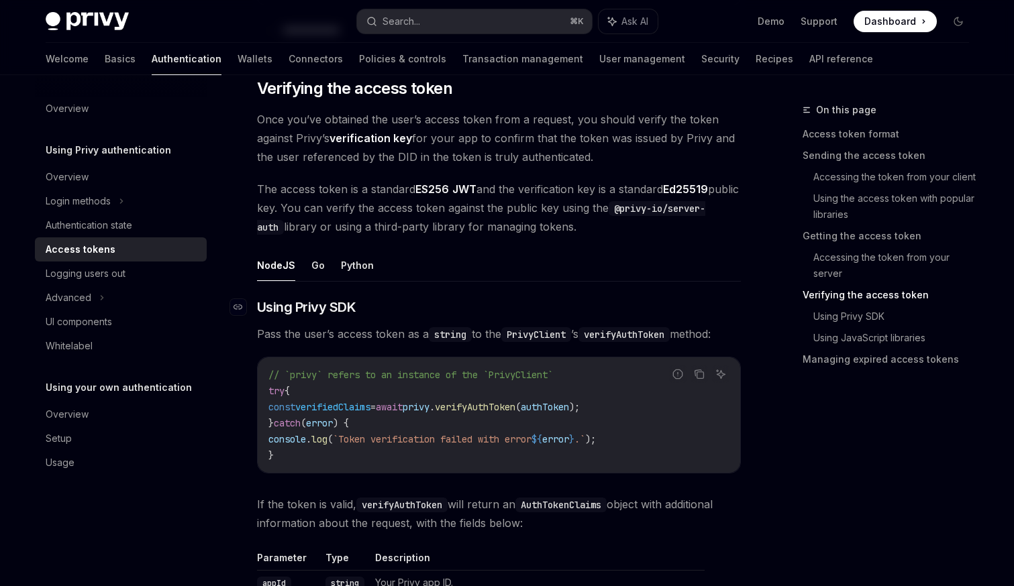
scroll to position [1924, 0]
click at [667, 205] on code "@privy-io/server-auth" at bounding box center [481, 219] width 448 height 34
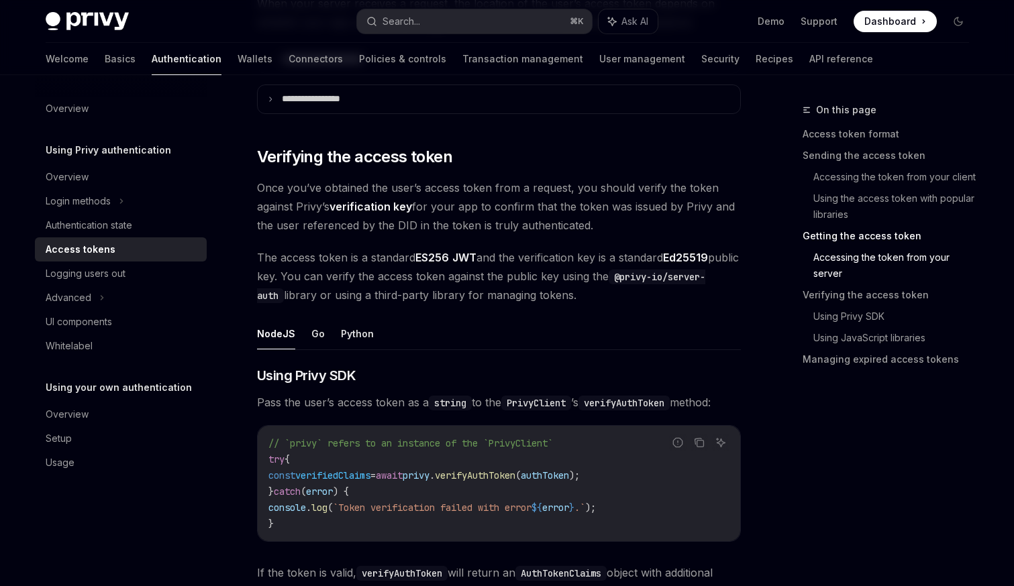
scroll to position [1861, 0]
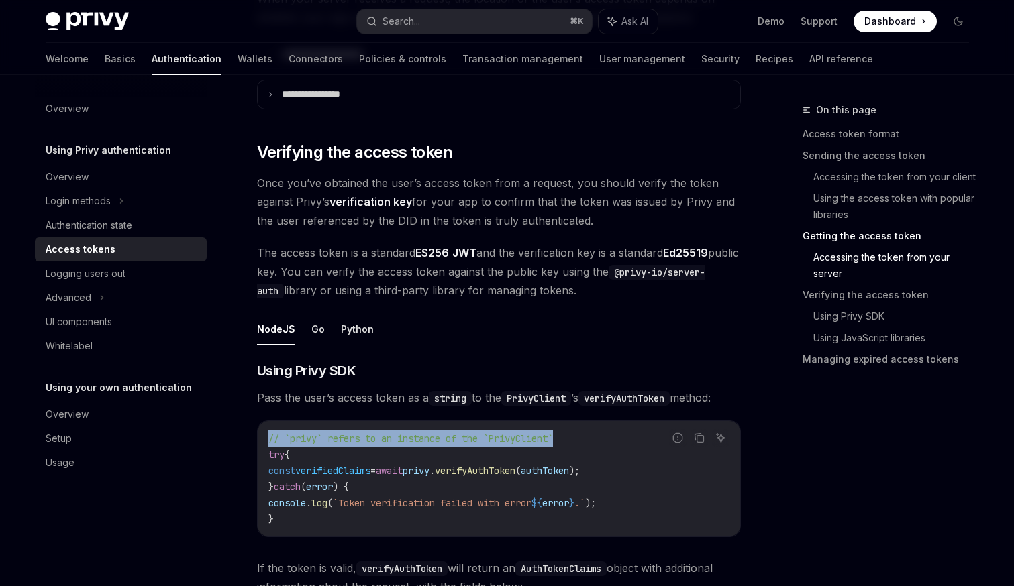
drag, startPoint x: 574, startPoint y: 439, endPoint x: 267, endPoint y: 432, distance: 307.3
click at [267, 432] on div "// `privy` refers to an instance of the `PrivyClient` try { const verifiedClaim…" at bounding box center [499, 478] width 482 height 115
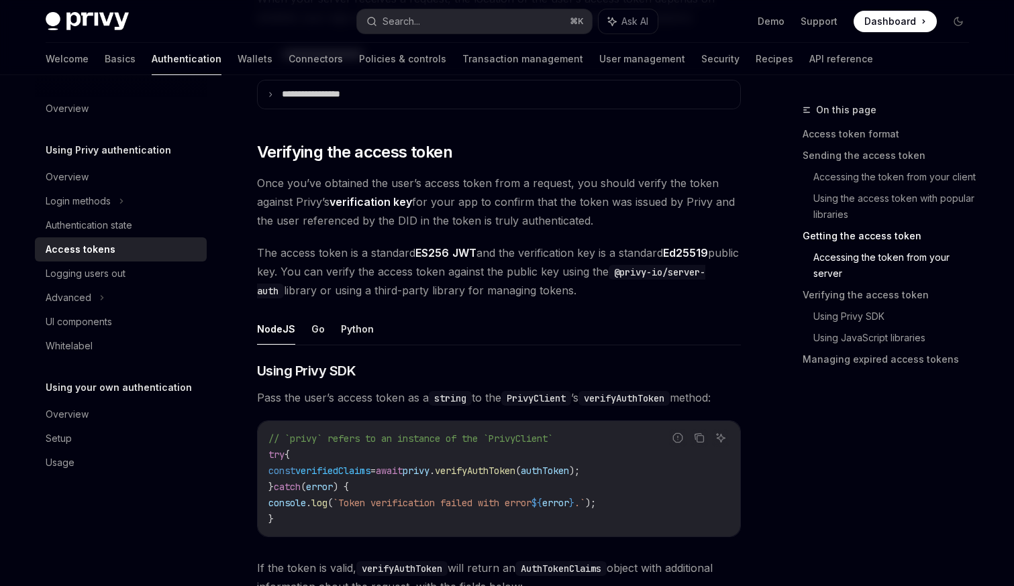
click at [538, 400] on code "PrivyClient" at bounding box center [536, 398] width 70 height 15
click at [458, 400] on code "string" at bounding box center [450, 398] width 43 height 15
click at [324, 370] on span "Using Privy SDK" at bounding box center [306, 371] width 99 height 19
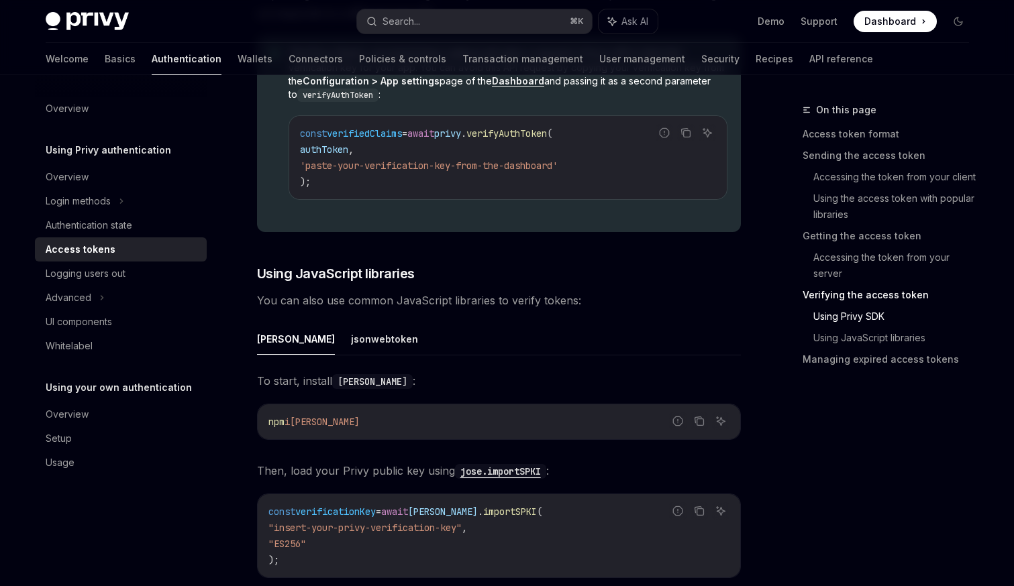
scroll to position [2705, 0]
